Goal: Task Accomplishment & Management: Manage account settings

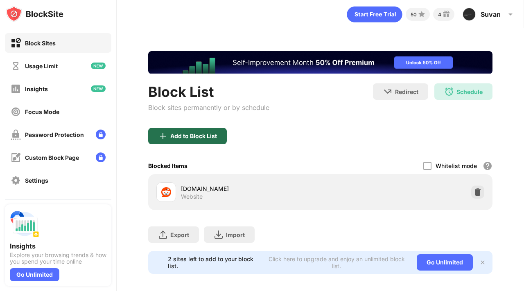
click at [156, 140] on div "Add to Block List" at bounding box center [187, 136] width 79 height 16
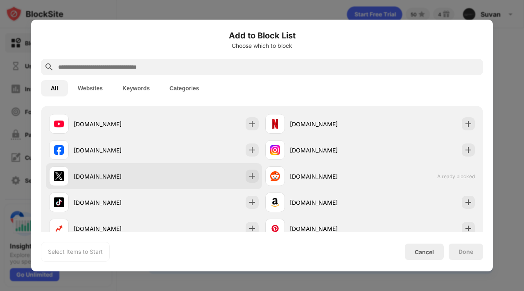
scroll to position [123, 0]
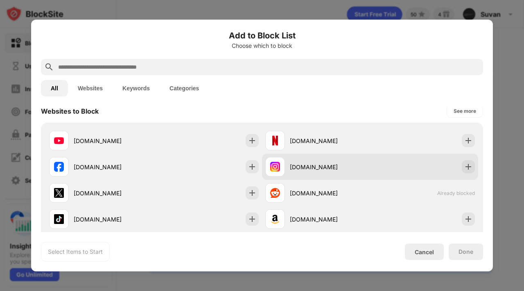
click at [283, 175] on div "[DOMAIN_NAME]" at bounding box center [317, 167] width 105 height 20
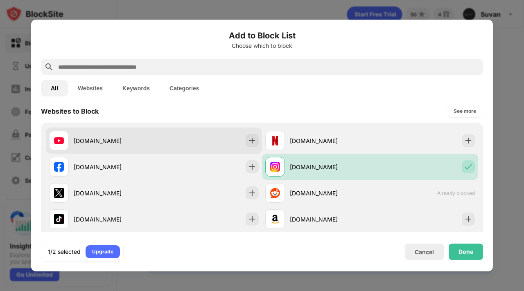
click at [231, 136] on div "[DOMAIN_NAME]" at bounding box center [154, 141] width 216 height 26
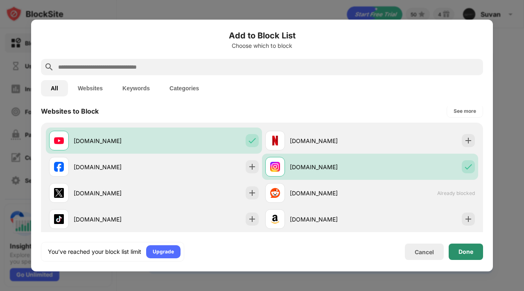
drag, startPoint x: 465, startPoint y: 254, endPoint x: 461, endPoint y: 248, distance: 7.9
click at [463, 251] on div "Done" at bounding box center [465, 252] width 15 height 7
